Goal: Information Seeking & Learning: Learn about a topic

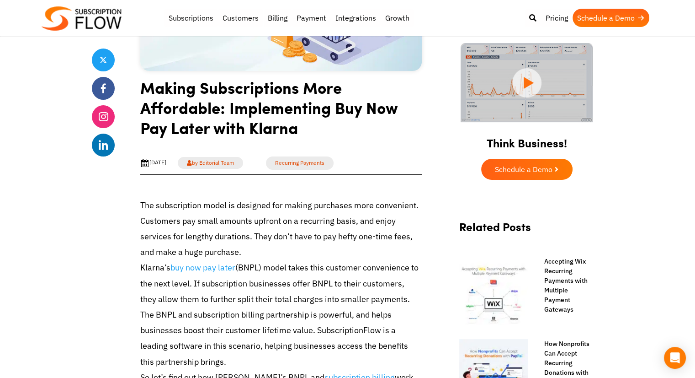
scroll to position [221, 0]
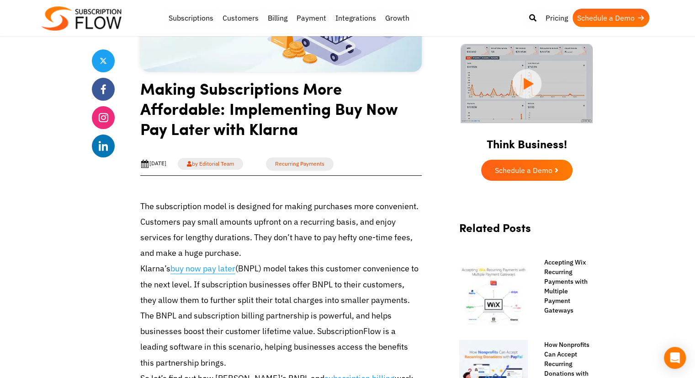
click at [215, 270] on link "buy now pay later" at bounding box center [203, 268] width 65 height 11
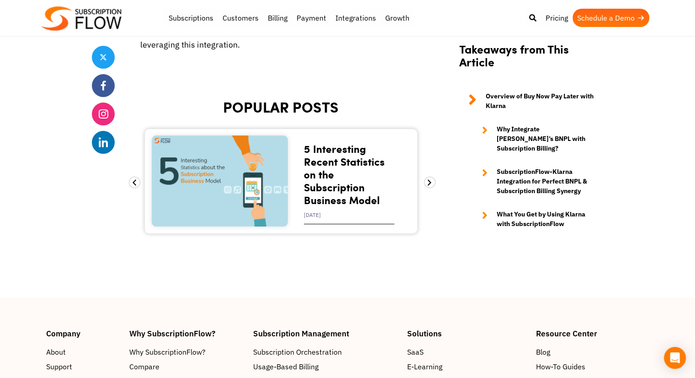
scroll to position [3623, 0]
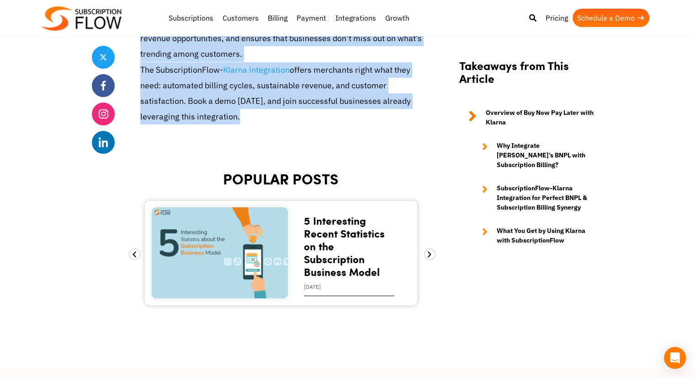
drag, startPoint x: 166, startPoint y: 108, endPoint x: 303, endPoint y: 57, distance: 146.0
copy article "Making Subscriptions More Affordable: Implementing Buy Now Pay Later with Klarn…"
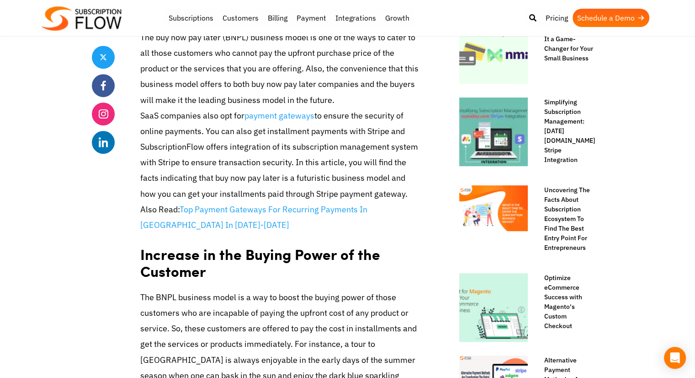
scroll to position [464, 0]
